Goal: Information Seeking & Learning: Learn about a topic

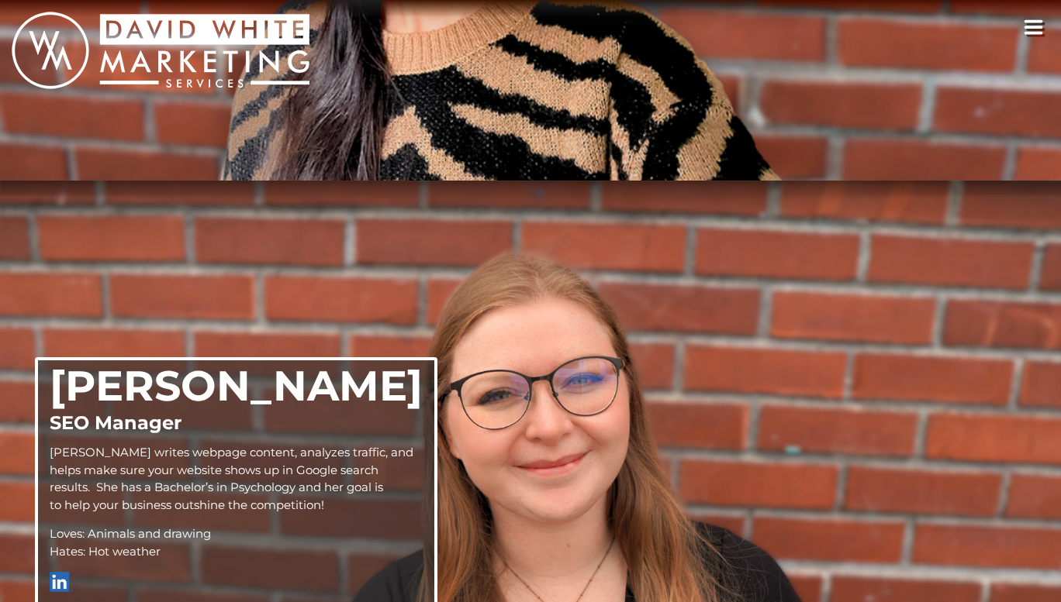
scroll to position [2409, 0]
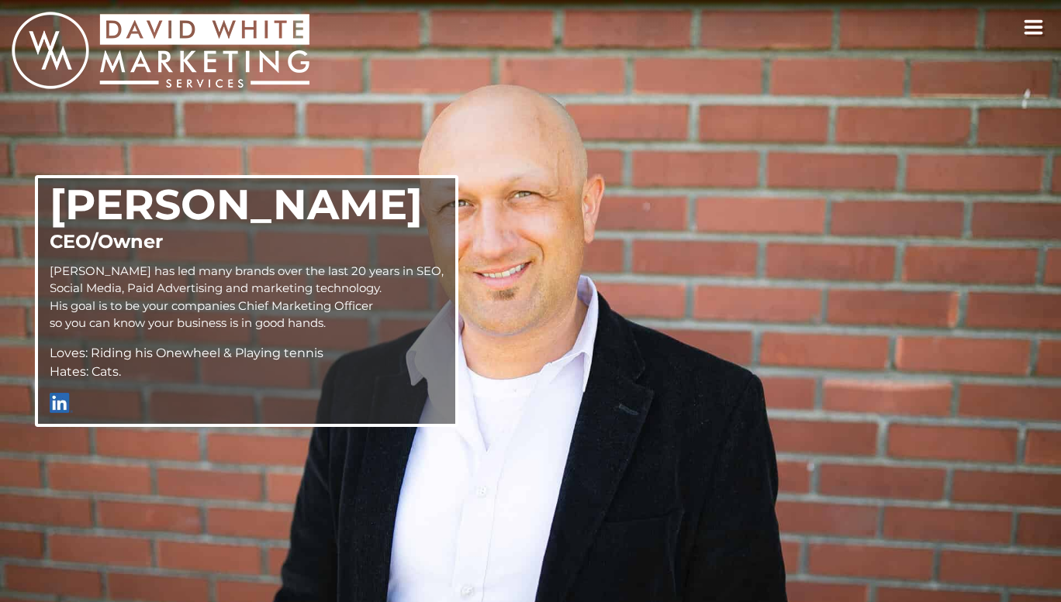
click at [1035, 26] on icon "toggle navigation" at bounding box center [1033, 27] width 20 height 16
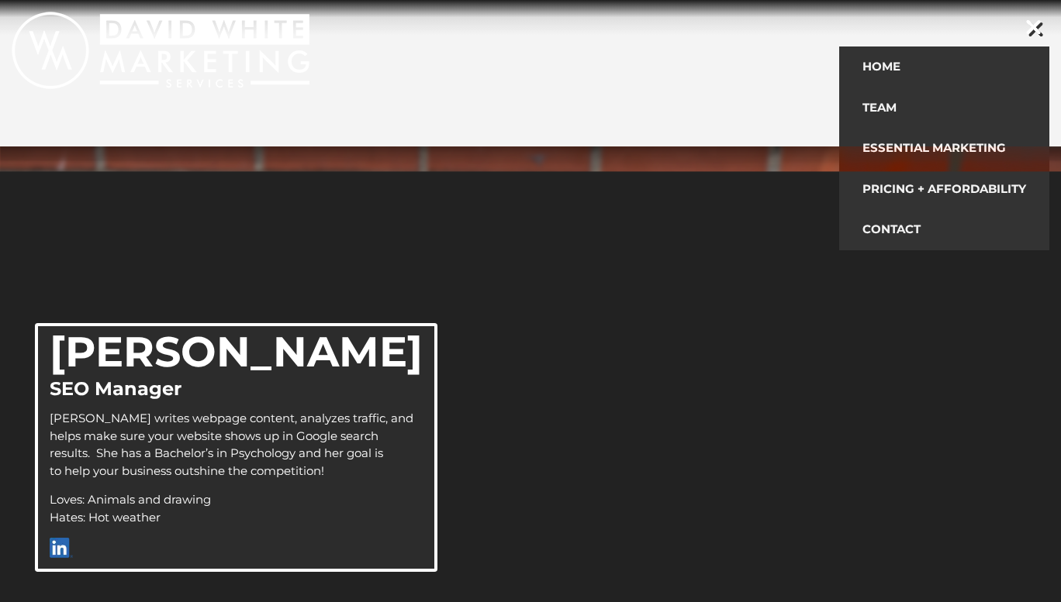
scroll to position [2409, 0]
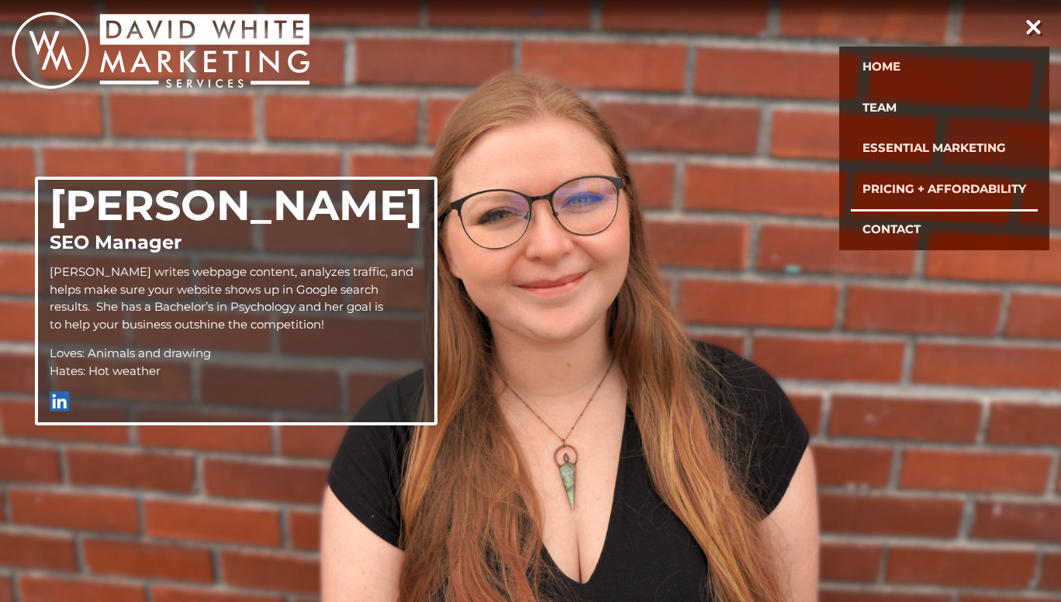
click at [940, 188] on link "Pricing + Affordability" at bounding box center [943, 189] width 187 height 41
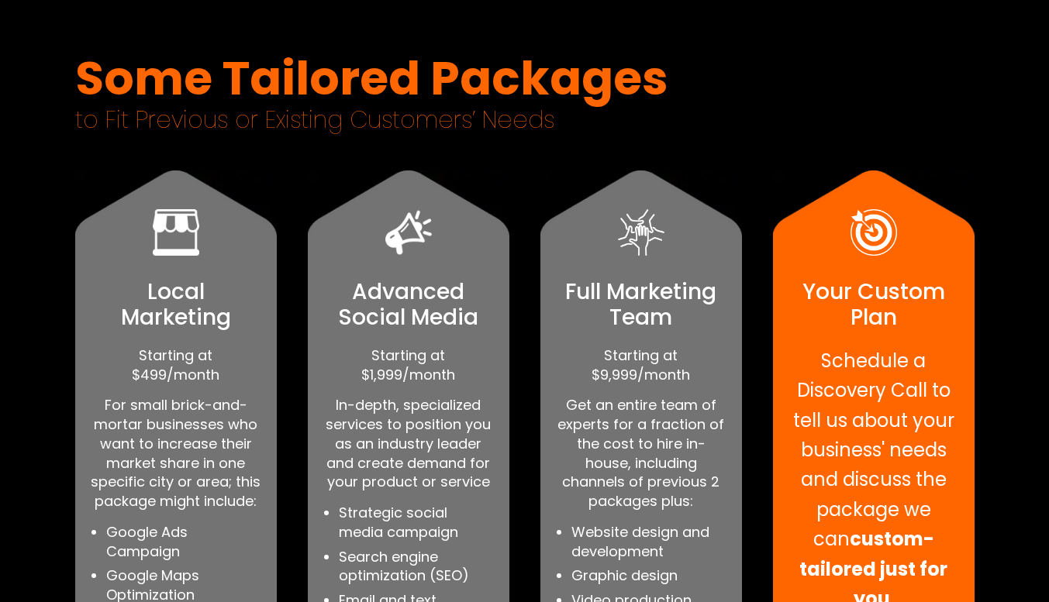
scroll to position [930, 0]
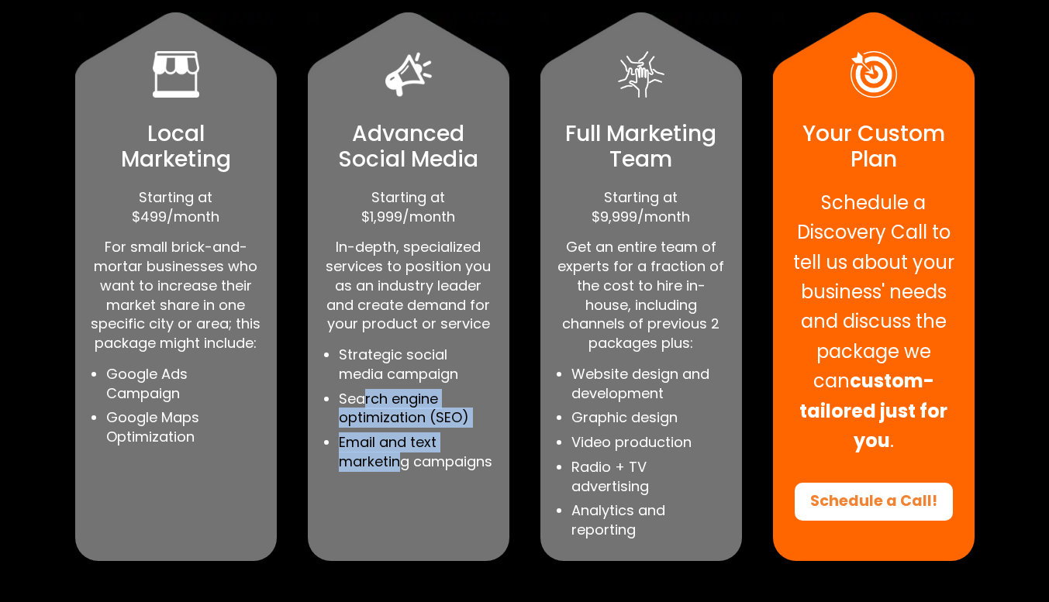
drag, startPoint x: 371, startPoint y: 405, endPoint x: 397, endPoint y: 467, distance: 66.4
click at [397, 467] on ul "Strategic social media campaign Search engine optimization (SEO) Email and text…" at bounding box center [416, 409] width 155 height 126
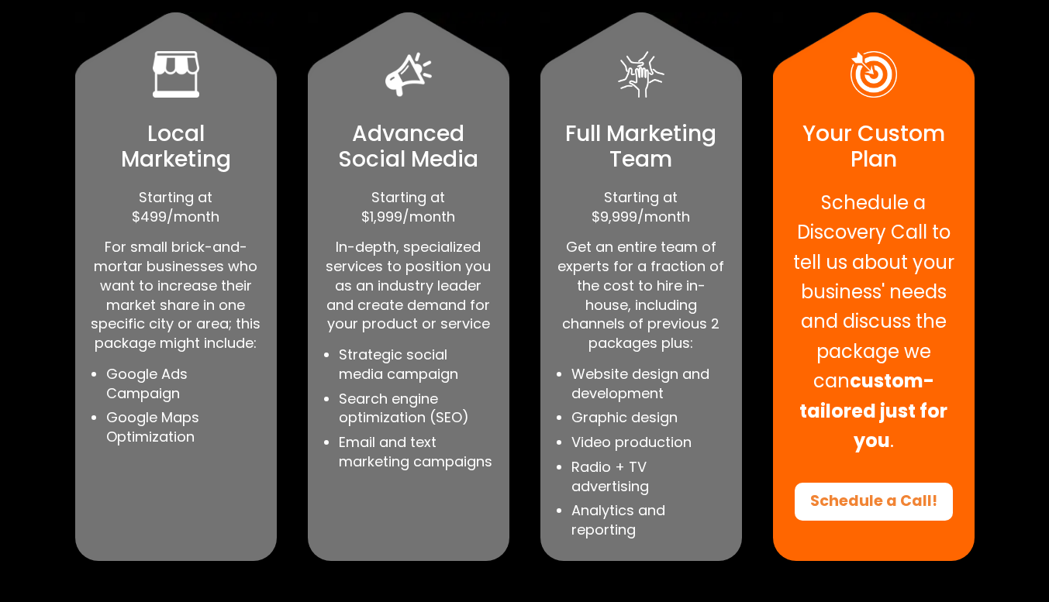
click at [422, 466] on li "Email and text marketing campaigns" at bounding box center [416, 452] width 155 height 39
drag, startPoint x: 578, startPoint y: 417, endPoint x: 664, endPoint y: 418, distance: 86.8
click at [665, 418] on li "Graphic design" at bounding box center [648, 418] width 155 height 19
drag, startPoint x: 591, startPoint y: 446, endPoint x: 653, endPoint y: 437, distance: 62.6
click at [653, 437] on li "Video production" at bounding box center [648, 442] width 155 height 19
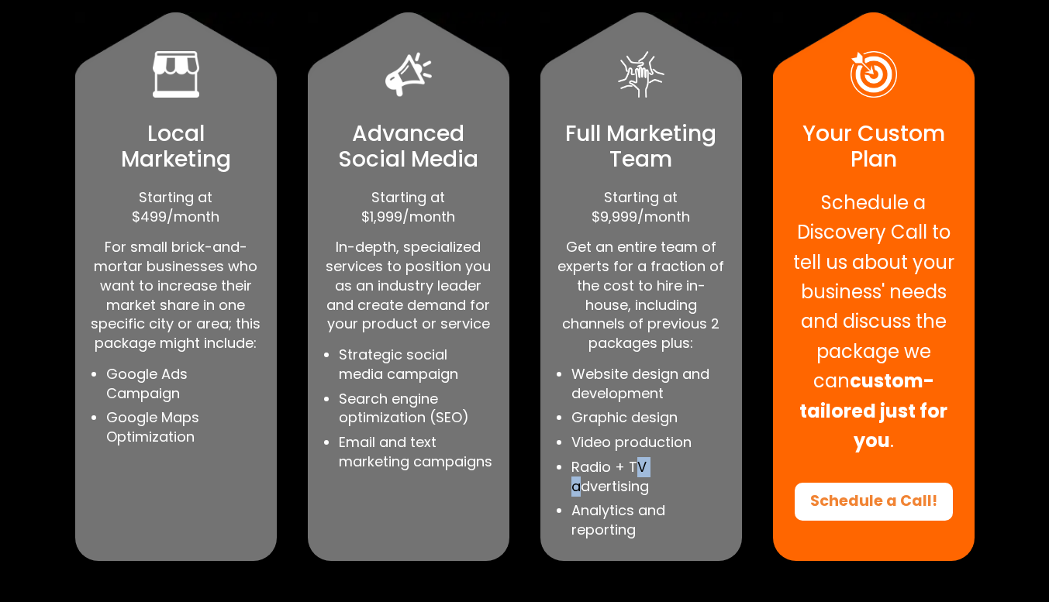
drag, startPoint x: 580, startPoint y: 477, endPoint x: 633, endPoint y: 480, distance: 52.8
click at [633, 471] on li "Radio + TV advertising" at bounding box center [648, 477] width 155 height 39
drag, startPoint x: 640, startPoint y: 524, endPoint x: 609, endPoint y: 503, distance: 37.4
click at [609, 503] on li "Analytics and reporting" at bounding box center [648, 521] width 155 height 39
drag, startPoint x: 600, startPoint y: 426, endPoint x: 667, endPoint y: 445, distance: 70.2
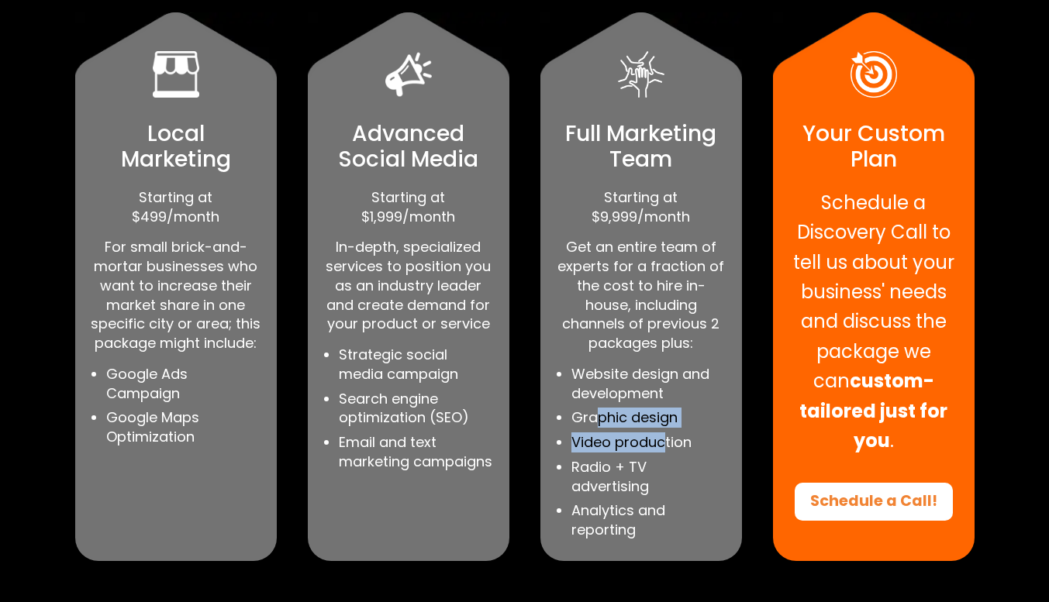
click at [667, 445] on ul "Website design and development Graphic design Video production Radio + TV adver…" at bounding box center [648, 452] width 155 height 175
click at [677, 445] on li "Video production" at bounding box center [648, 442] width 155 height 19
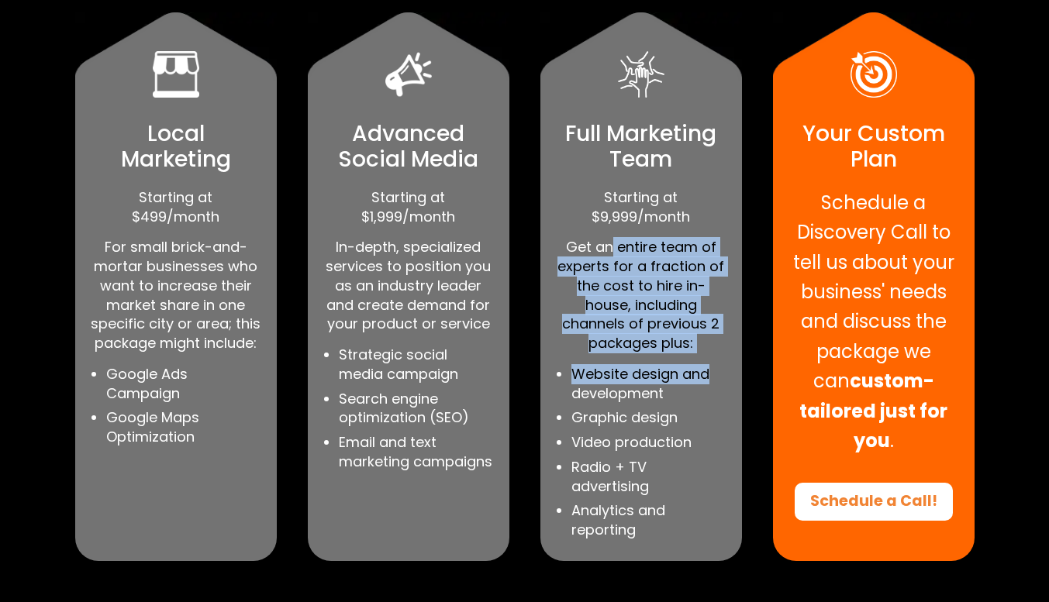
drag, startPoint x: 609, startPoint y: 240, endPoint x: 711, endPoint y: 381, distance: 173.7
click at [711, 381] on div "Starting at $9,999/month Get an entire team of experts for a fraction of the co…" at bounding box center [641, 364] width 171 height 352
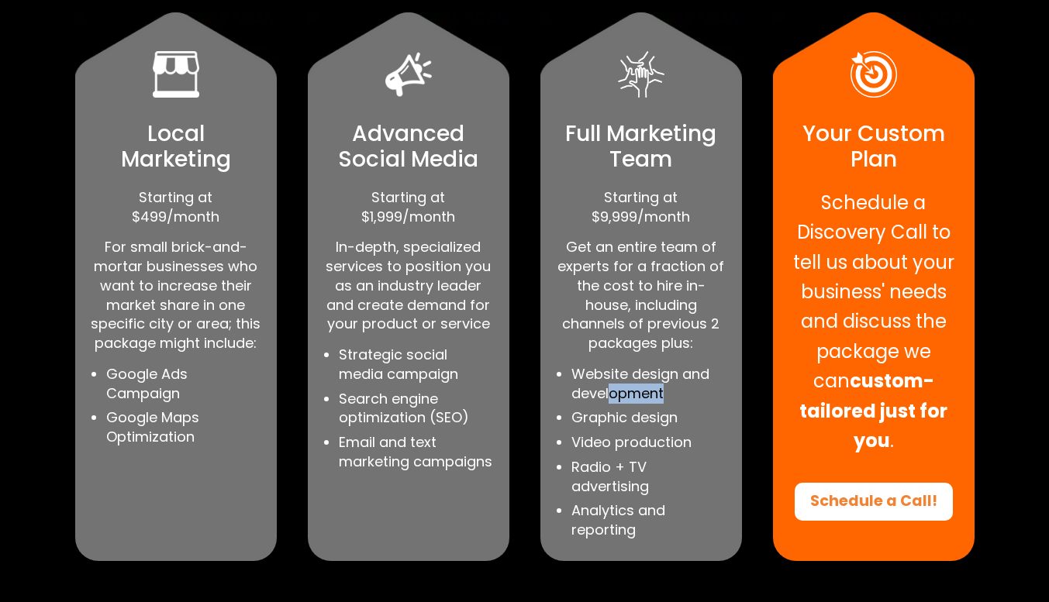
drag, startPoint x: 673, startPoint y: 395, endPoint x: 611, endPoint y: 388, distance: 62.4
click at [611, 388] on li "Website design and development" at bounding box center [648, 384] width 155 height 39
click at [692, 393] on li "Website design and development" at bounding box center [648, 384] width 155 height 39
drag, startPoint x: 674, startPoint y: 417, endPoint x: 582, endPoint y: 411, distance: 91.7
click at [582, 411] on li "Graphic design" at bounding box center [648, 418] width 155 height 19
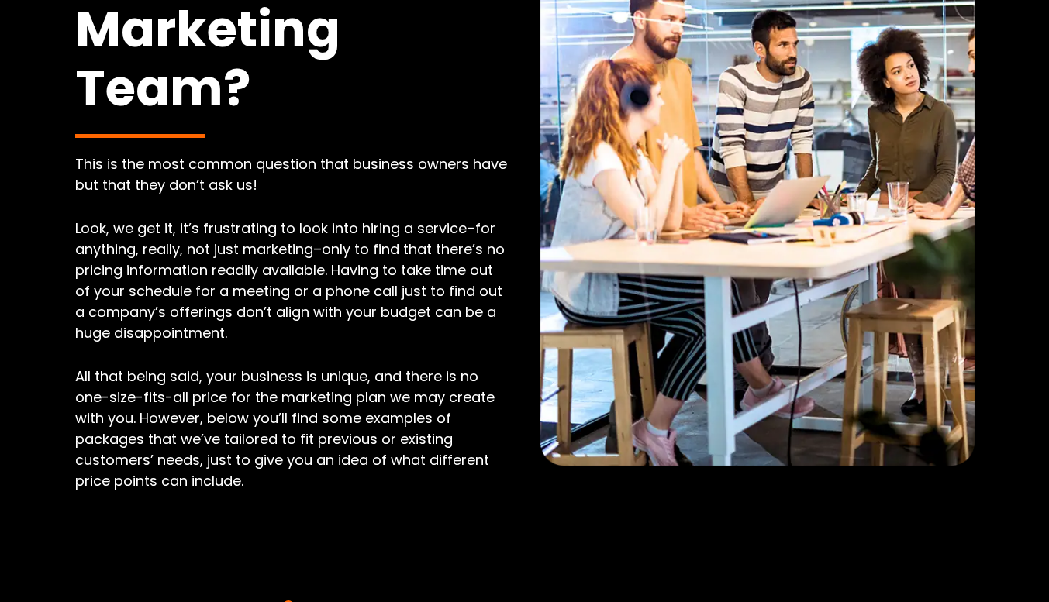
scroll to position [0, 0]
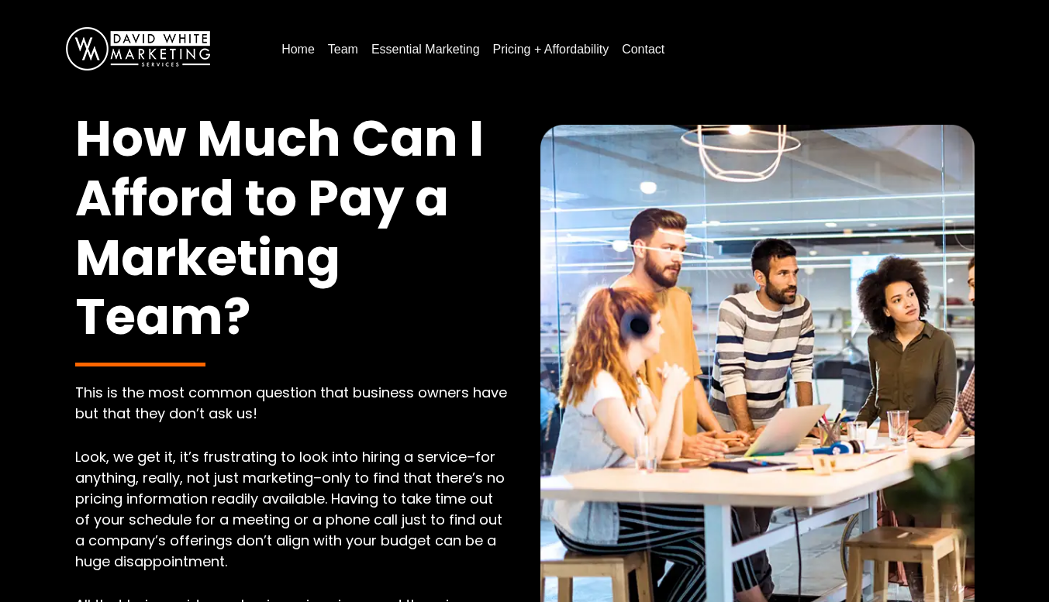
click at [429, 45] on link "Essential Marketing" at bounding box center [425, 49] width 121 height 25
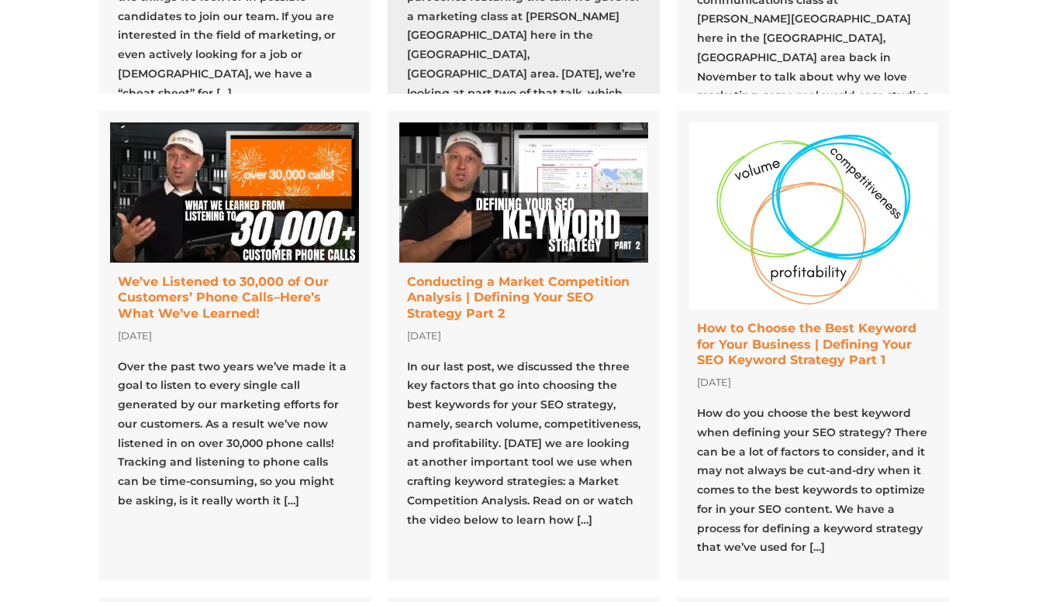
scroll to position [465, 0]
